Goal: Navigation & Orientation: Understand site structure

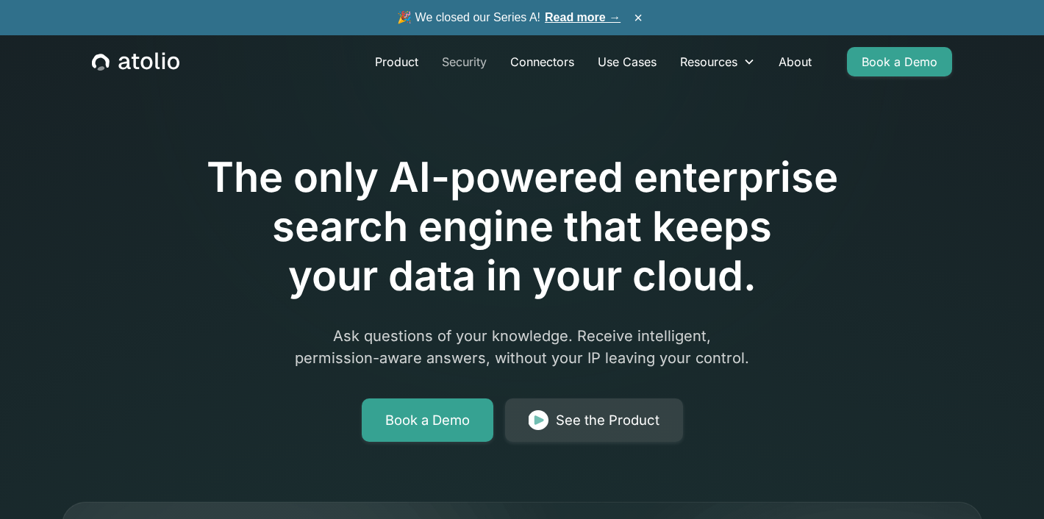
click at [460, 66] on link "Security" at bounding box center [464, 61] width 68 height 29
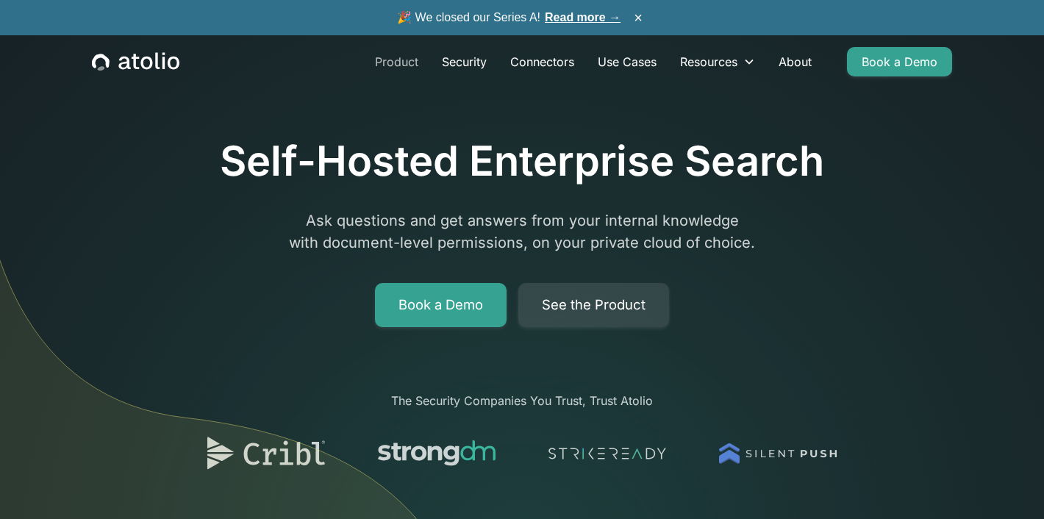
click at [409, 57] on link "Product" at bounding box center [396, 61] width 67 height 29
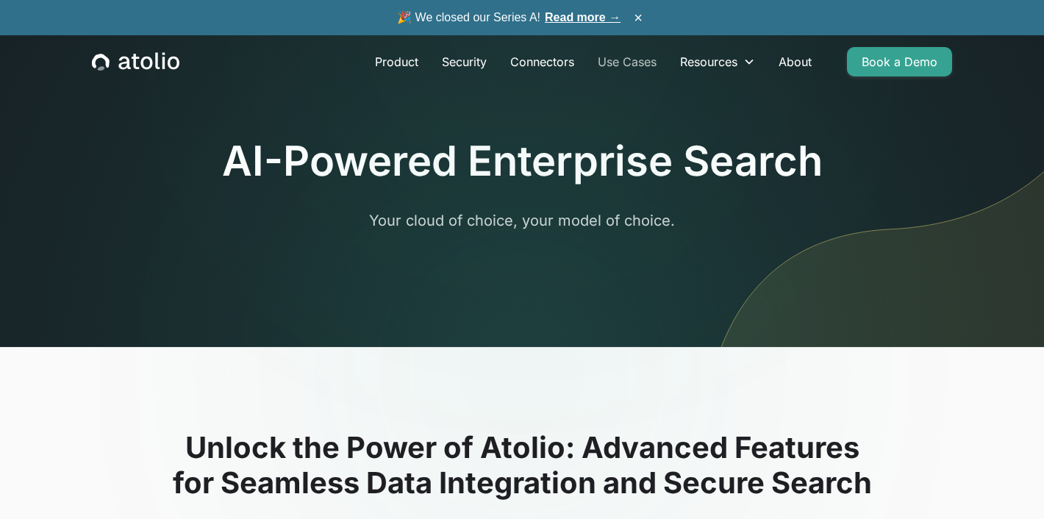
click at [600, 61] on link "Use Cases" at bounding box center [627, 61] width 82 height 29
